Goal: Find specific page/section: Find specific page/section

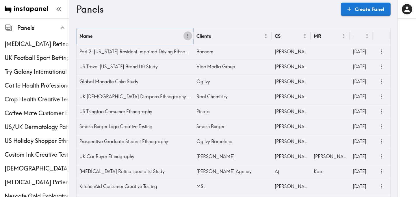
click at [186, 36] on icon "Menu" at bounding box center [188, 36] width 6 height 6
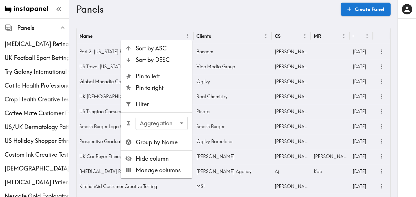
click at [143, 108] on span "Filter" at bounding box center [162, 104] width 52 height 8
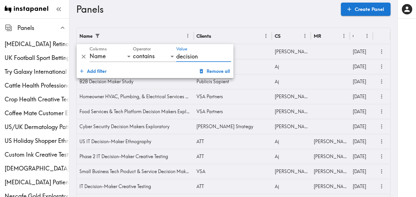
type input "decision"
click at [242, 17] on div "Panels Create Panel" at bounding box center [233, 9] width 314 height 18
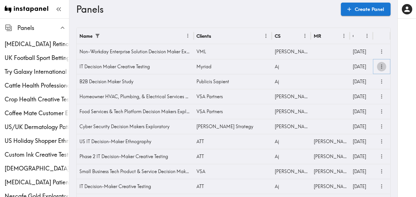
click at [382, 67] on icon "more" at bounding box center [381, 66] width 7 height 7
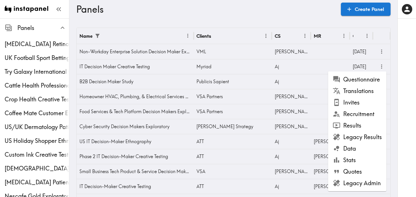
click at [369, 124] on li "Results" at bounding box center [357, 126] width 58 height 12
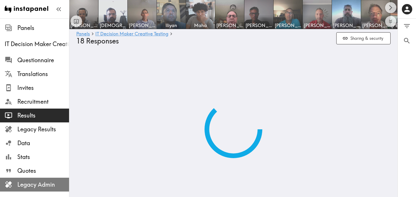
click at [48, 185] on span "Legacy Admin" at bounding box center [43, 185] width 52 height 8
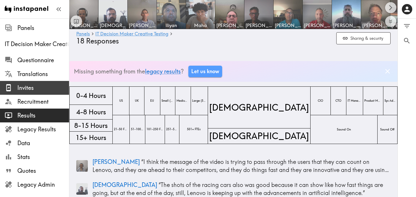
click at [38, 94] on div "Invites" at bounding box center [34, 88] width 69 height 15
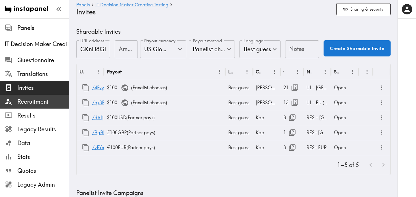
click at [45, 104] on span "Recruitment" at bounding box center [43, 102] width 52 height 8
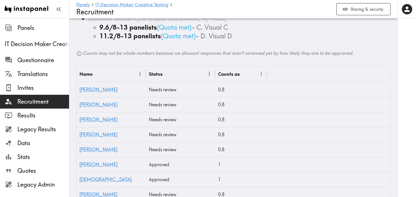
scroll to position [396, 0]
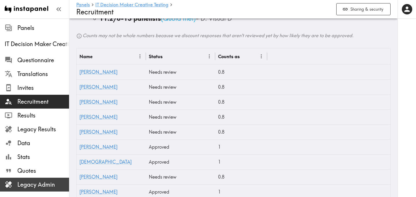
click at [35, 187] on span "Legacy Admin" at bounding box center [43, 185] width 52 height 8
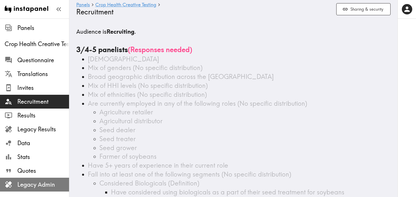
click at [35, 188] on span "Legacy Admin" at bounding box center [43, 185] width 52 height 8
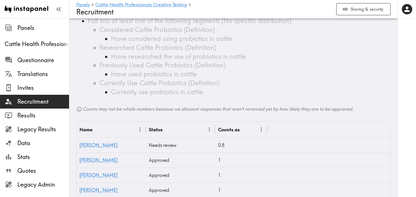
scroll to position [137, 0]
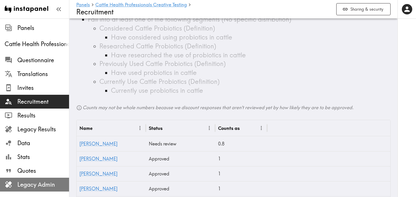
click at [38, 183] on span "Legacy Admin" at bounding box center [43, 185] width 52 height 8
